Goal: Task Accomplishment & Management: Complete application form

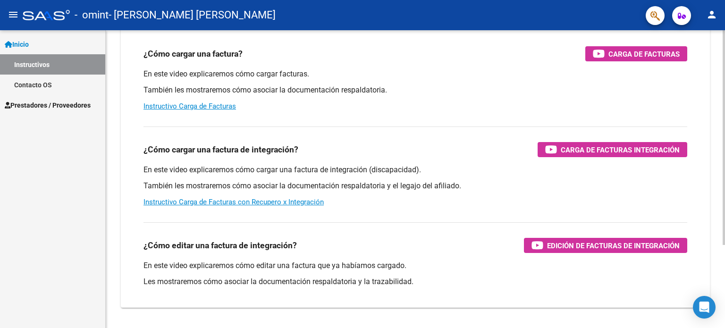
scroll to position [116, 0]
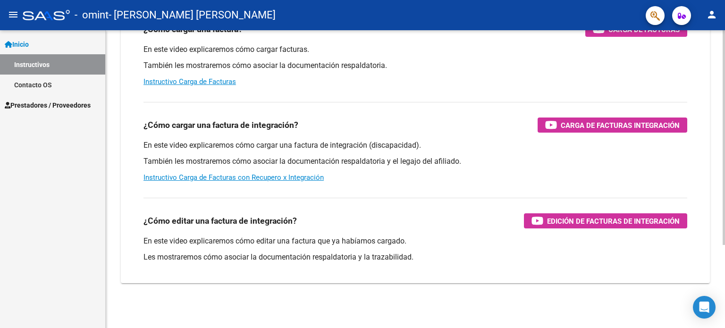
click at [724, 313] on div at bounding box center [724, 220] width 2 height 215
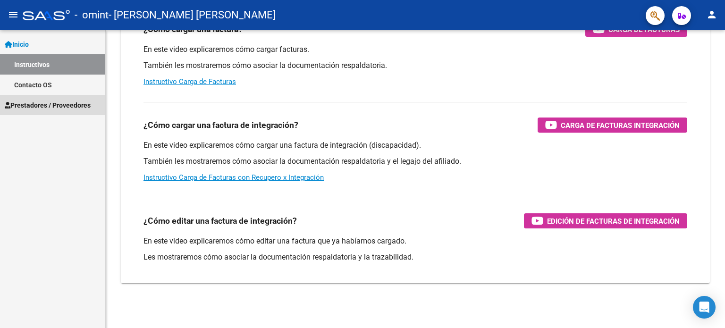
click at [42, 106] on span "Prestadores / Proveedores" at bounding box center [48, 105] width 86 height 10
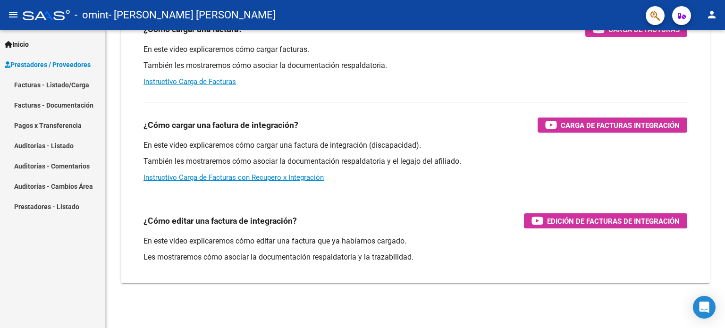
click at [53, 77] on link "Facturas - Listado/Carga" at bounding box center [52, 85] width 105 height 20
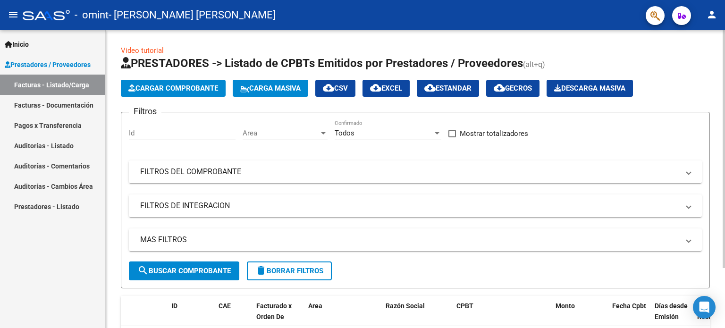
click at [288, 168] on mat-panel-title "FILTROS DEL COMPROBANTE" at bounding box center [409, 172] width 539 height 10
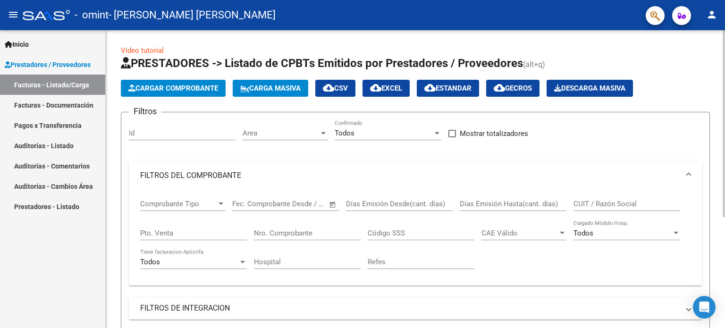
click at [288, 168] on mat-expansion-panel-header "FILTROS DEL COMPROBANTE" at bounding box center [415, 176] width 573 height 30
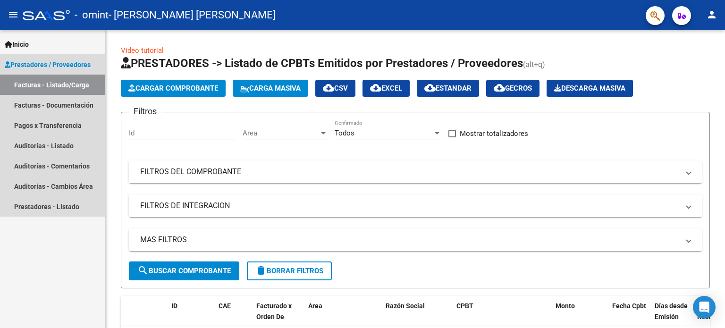
click at [47, 68] on span "Prestadores / Proveedores" at bounding box center [48, 65] width 86 height 10
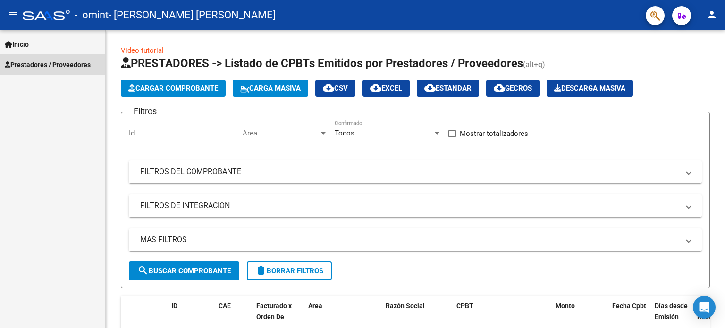
click at [44, 66] on span "Prestadores / Proveedores" at bounding box center [48, 65] width 86 height 10
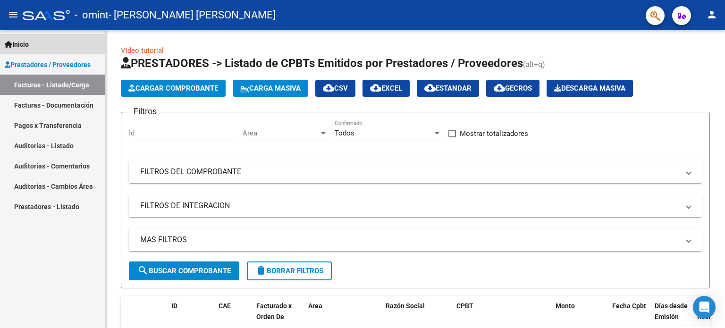
click at [23, 45] on span "Inicio" at bounding box center [17, 44] width 24 height 10
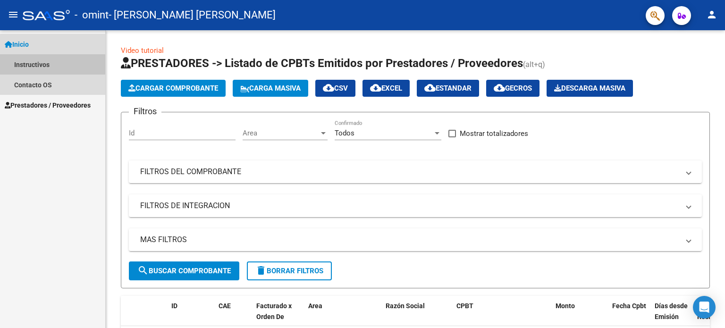
click at [46, 68] on link "Instructivos" at bounding box center [52, 64] width 105 height 20
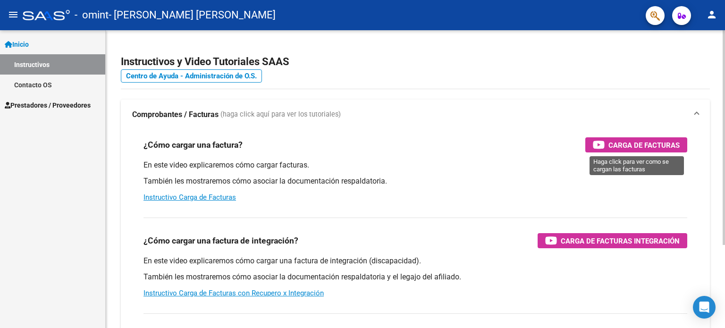
click at [647, 143] on span "Carga de Facturas" at bounding box center [644, 145] width 71 height 12
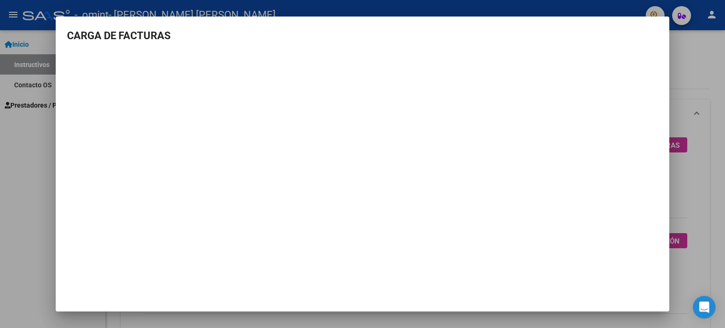
click at [705, 67] on div at bounding box center [362, 164] width 725 height 328
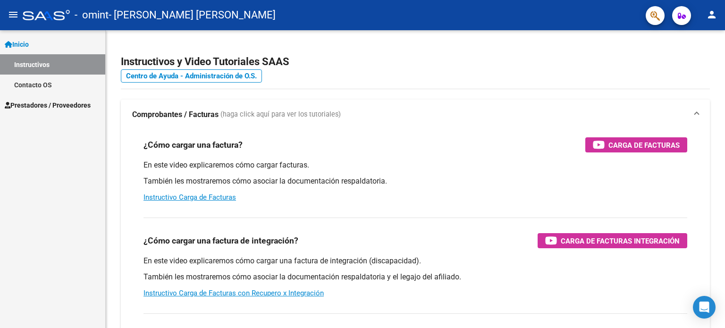
click at [37, 102] on span "Prestadores / Proveedores" at bounding box center [48, 105] width 86 height 10
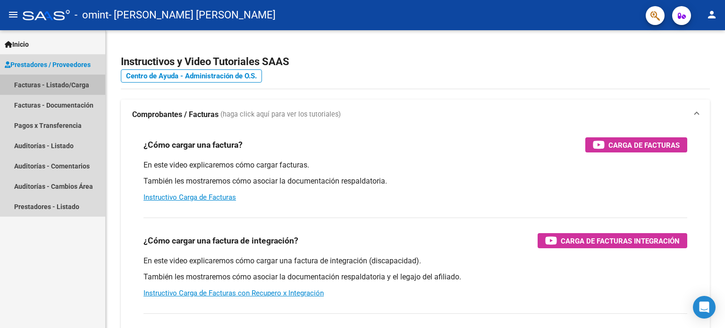
click at [38, 81] on link "Facturas - Listado/Carga" at bounding box center [52, 85] width 105 height 20
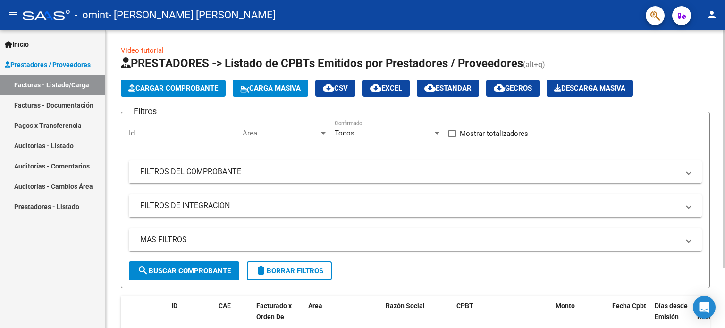
click at [161, 85] on span "Cargar Comprobante" at bounding box center [173, 88] width 90 height 9
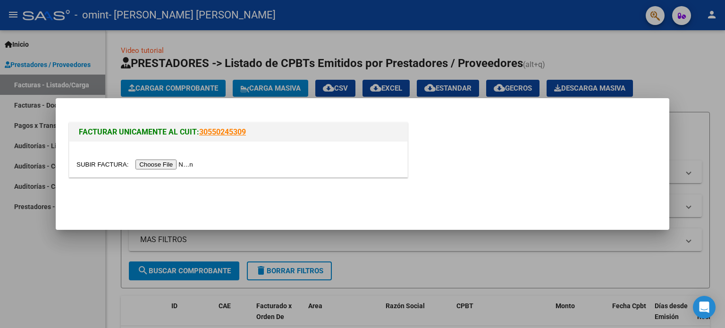
click at [170, 162] on input "file" at bounding box center [136, 165] width 119 height 10
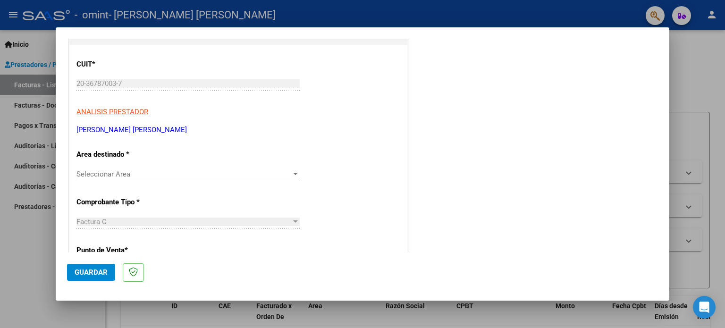
scroll to position [146, 0]
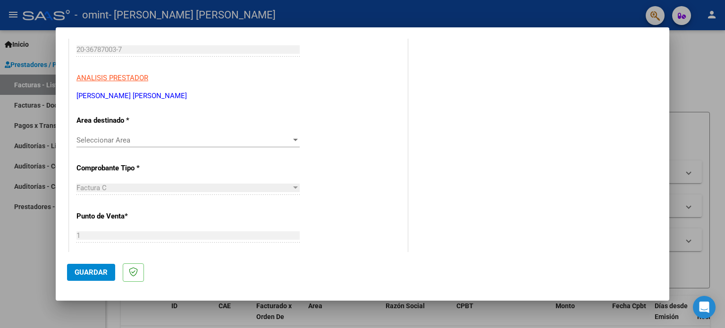
click at [156, 145] on div "Seleccionar Area Seleccionar Area" at bounding box center [188, 140] width 223 height 14
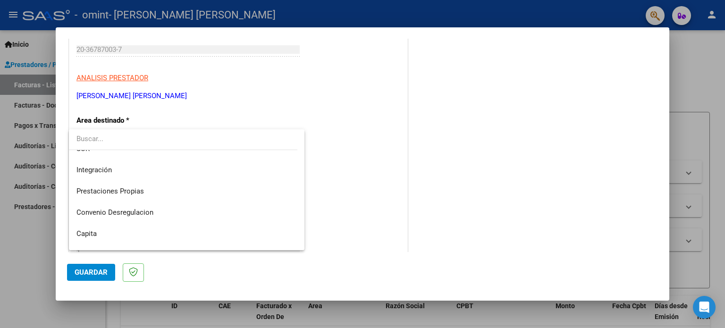
scroll to position [48, 0]
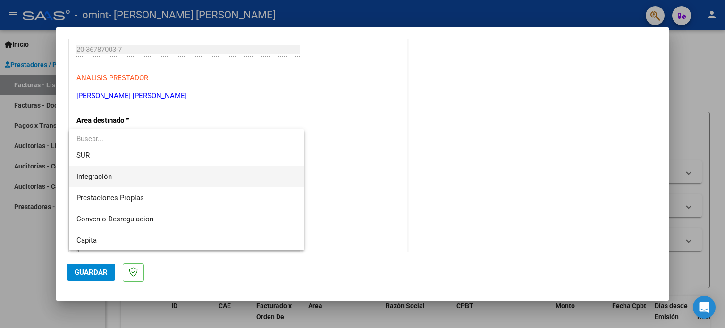
click at [259, 166] on span "Integración" at bounding box center [187, 176] width 221 height 21
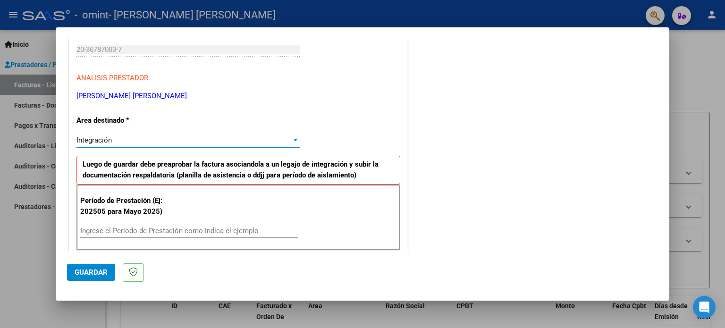
click at [136, 231] on input "Ingrese el Período de Prestación como indica el ejemplo" at bounding box center [189, 231] width 218 height 9
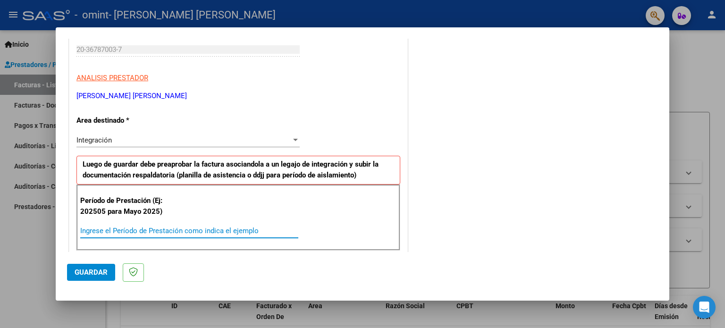
click at [136, 231] on input "Ingrese el Período de Prestación como indica el ejemplo" at bounding box center [189, 231] width 218 height 9
type input "202509"
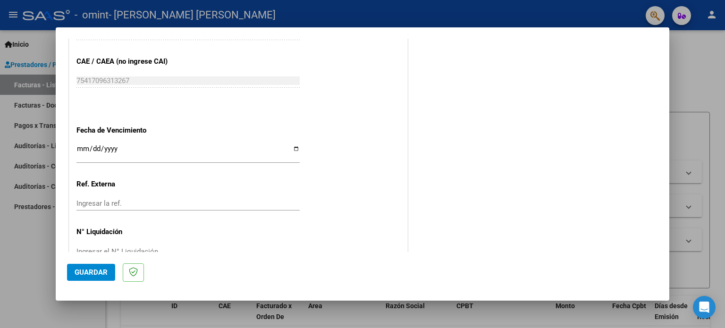
scroll to position [616, 0]
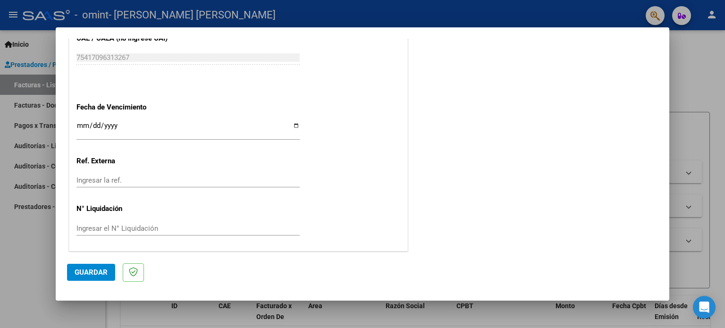
click at [97, 273] on span "Guardar" at bounding box center [91, 272] width 33 height 9
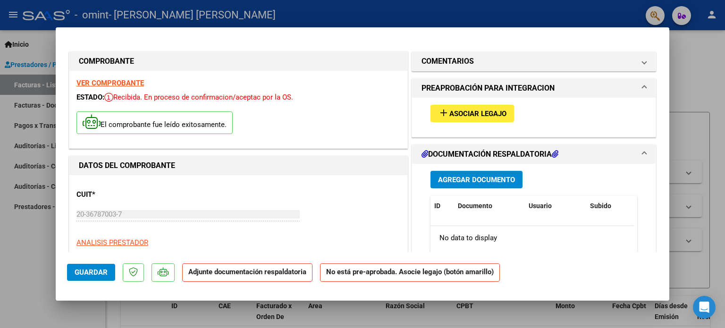
click at [457, 179] on span "Agregar Documento" at bounding box center [476, 180] width 77 height 9
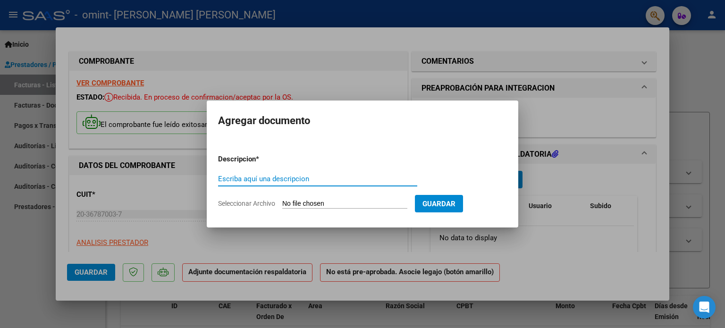
click at [315, 206] on input "Seleccionar Archivo" at bounding box center [344, 204] width 125 height 9
type input "C:\fakepath\[PERSON_NAME] [DATE].pdf"
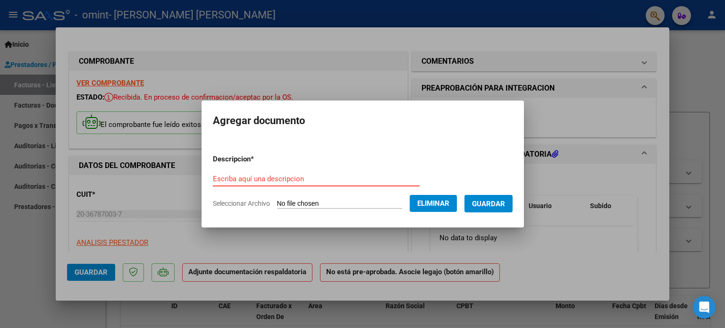
click at [335, 177] on input "Escriba aquí una descripcion" at bounding box center [316, 179] width 207 height 9
type input "Planilla de asistencia septiembre 2025"
click at [503, 204] on span "Guardar" at bounding box center [488, 204] width 33 height 9
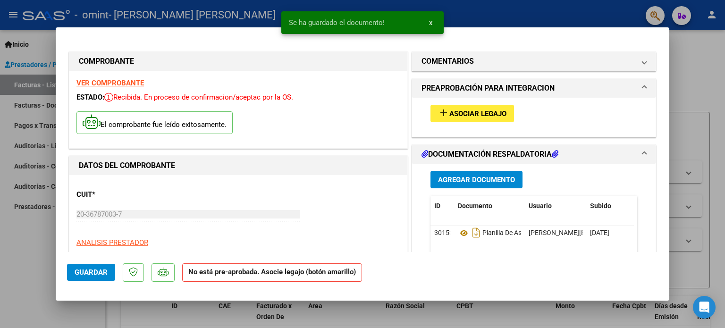
drag, startPoint x: 671, startPoint y: 64, endPoint x: 671, endPoint y: 77, distance: 13.2
click at [671, 77] on div at bounding box center [362, 164] width 725 height 328
type input "$ 0,00"
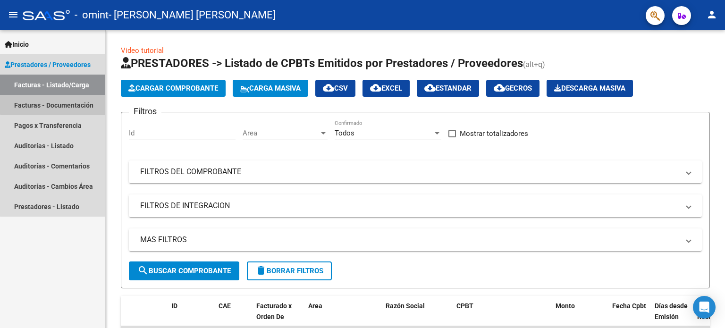
click at [81, 102] on link "Facturas - Documentación" at bounding box center [52, 105] width 105 height 20
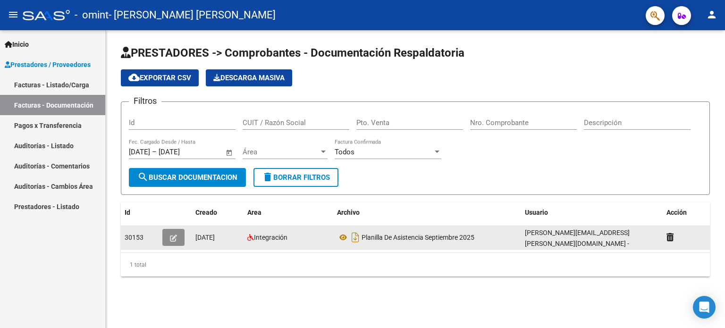
click at [174, 236] on icon "button" at bounding box center [173, 238] width 7 height 7
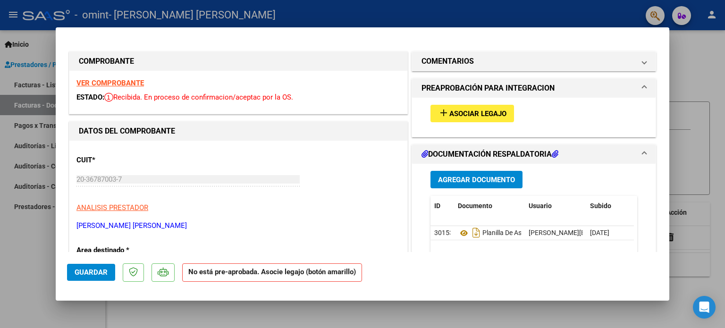
click at [481, 118] on span "Asociar Legajo" at bounding box center [478, 114] width 57 height 9
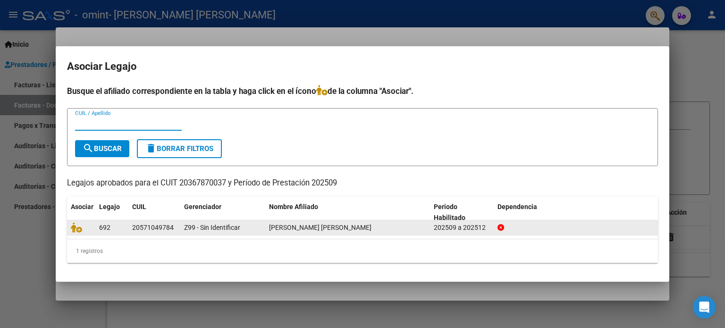
click at [130, 230] on datatable-body-cell "20571049784" at bounding box center [154, 228] width 52 height 15
click at [163, 227] on div "20571049784" at bounding box center [153, 227] width 42 height 11
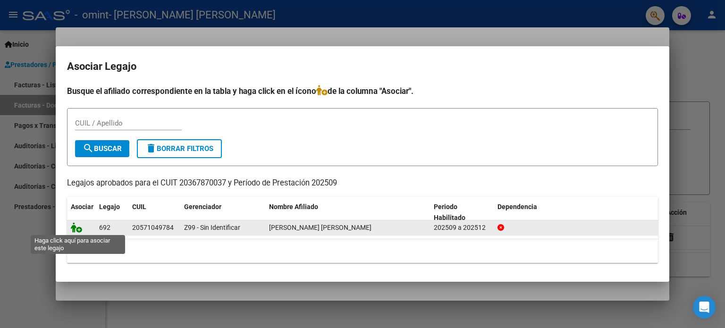
click at [80, 230] on icon at bounding box center [76, 227] width 11 height 10
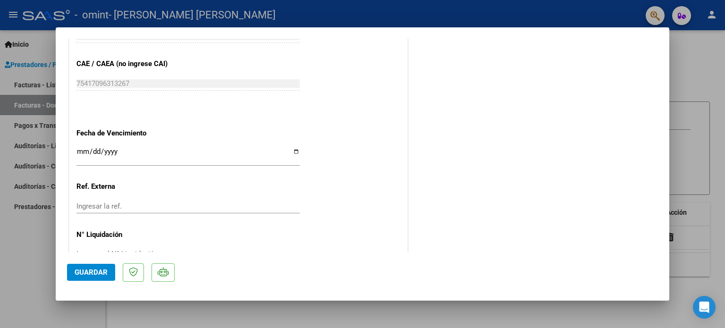
scroll to position [596, 0]
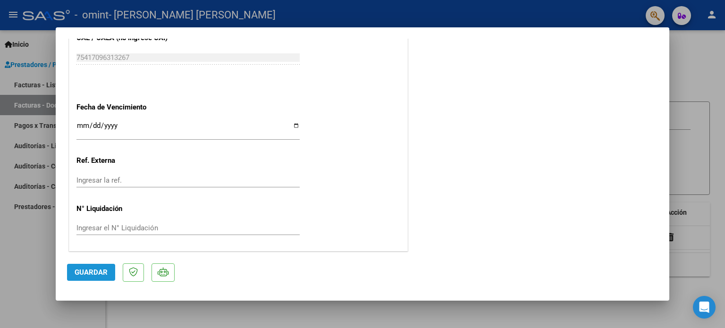
click at [82, 265] on button "Guardar" at bounding box center [91, 272] width 48 height 17
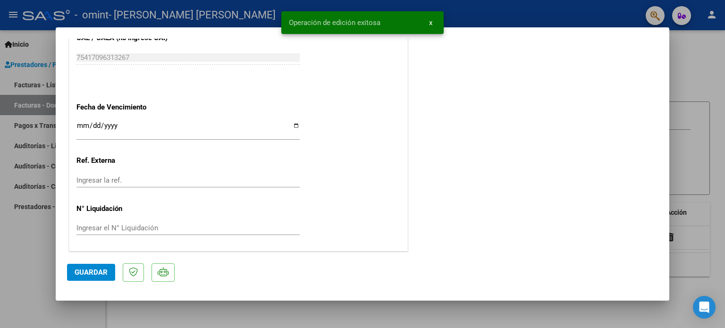
click at [715, 166] on div at bounding box center [362, 164] width 725 height 328
type input "$ 0,00"
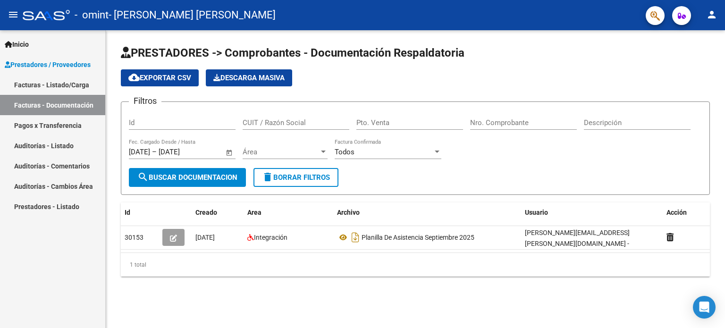
click at [65, 86] on link "Facturas - Listado/Carga" at bounding box center [52, 85] width 105 height 20
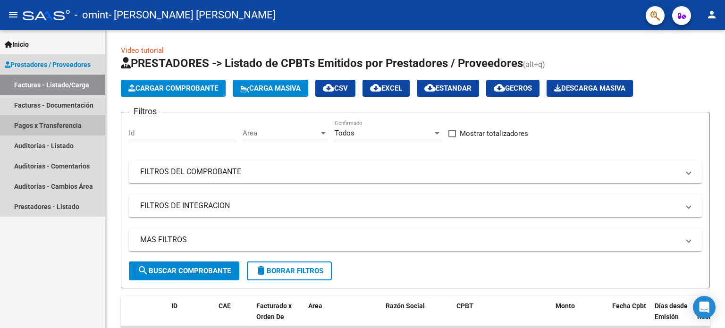
click at [53, 117] on link "Pagos x Transferencia" at bounding box center [52, 125] width 105 height 20
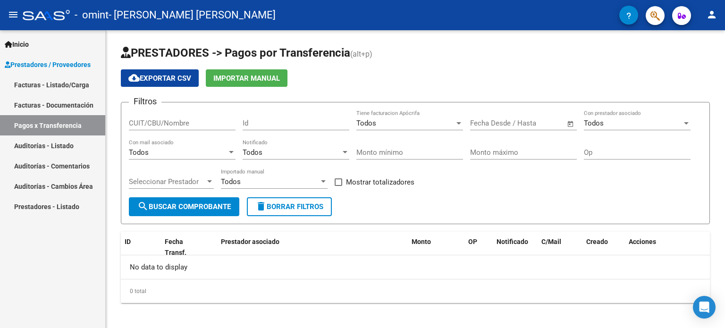
click at [47, 81] on link "Facturas - Listado/Carga" at bounding box center [52, 85] width 105 height 20
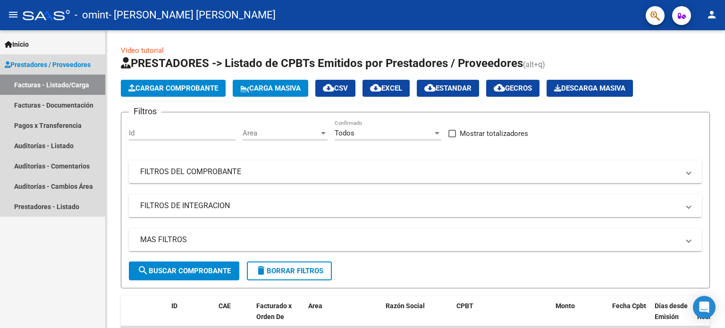
click at [44, 66] on span "Prestadores / Proveedores" at bounding box center [48, 65] width 86 height 10
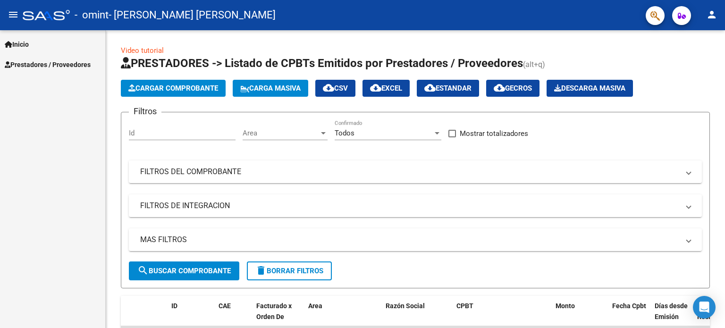
click at [29, 45] on span "Inicio" at bounding box center [17, 44] width 24 height 10
